Goal: Transaction & Acquisition: Book appointment/travel/reservation

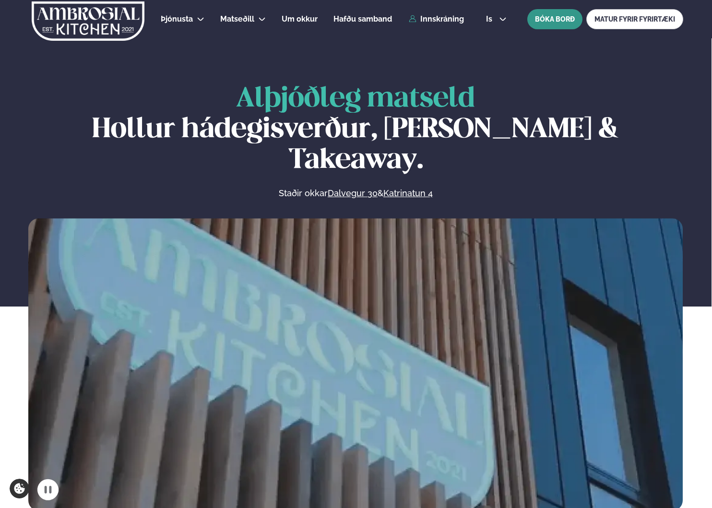
click at [543, 20] on button "BÓKA BORÐ" at bounding box center [555, 19] width 55 height 20
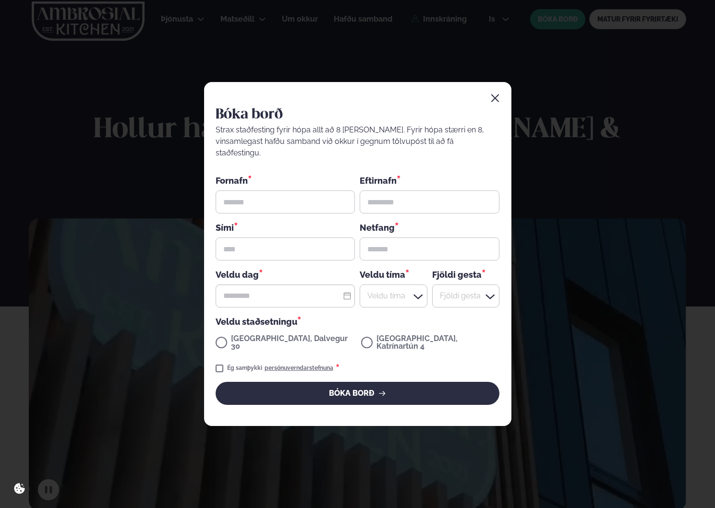
click at [127, 70] on div "Bóka borð Strax staðfesting fyrir hópa allt að 8 [PERSON_NAME]. Fyrir hópa stær…" at bounding box center [357, 254] width 715 height 508
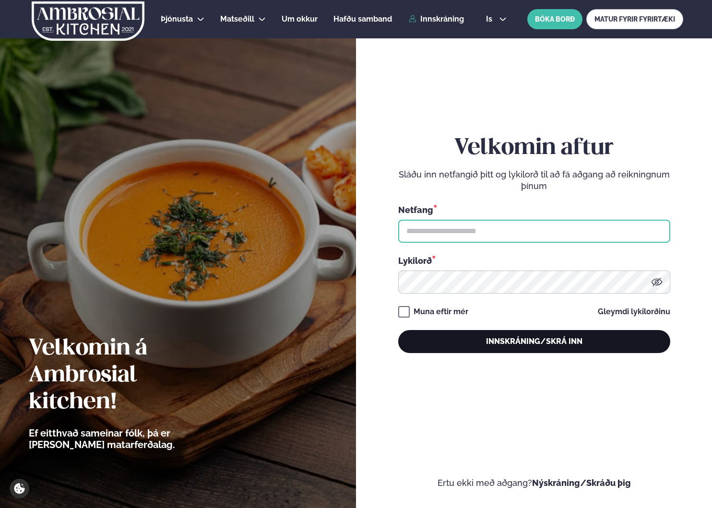
type input "**********"
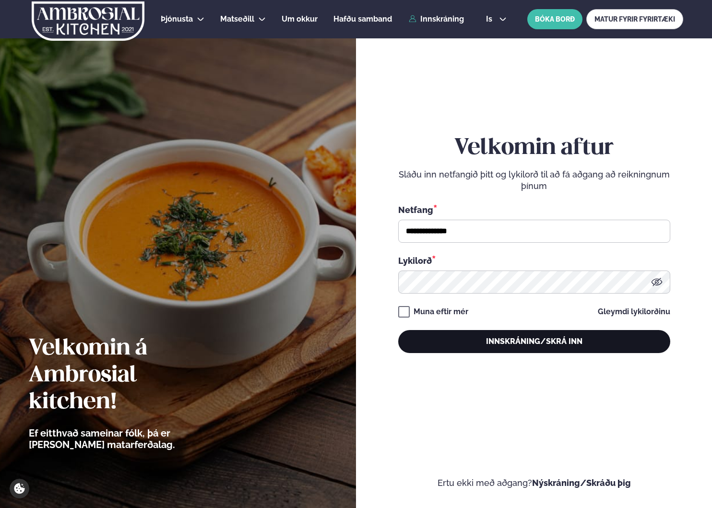
click at [559, 336] on button "Innskráning/Skrá inn" at bounding box center [534, 341] width 272 height 23
